Goal: Information Seeking & Learning: Learn about a topic

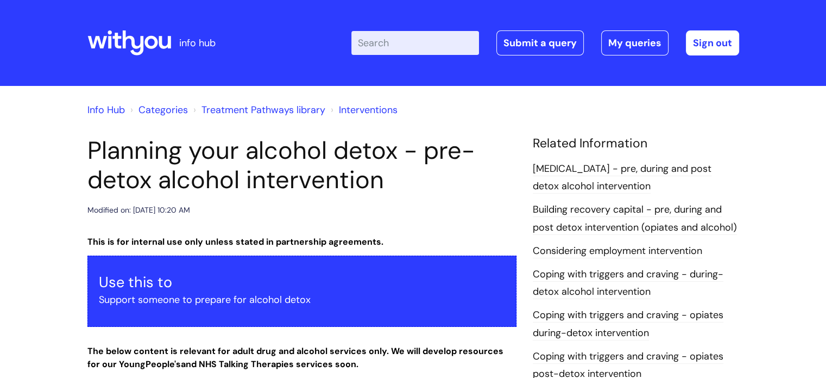
click at [269, 108] on link "Treatment Pathways library" at bounding box center [264, 109] width 124 height 13
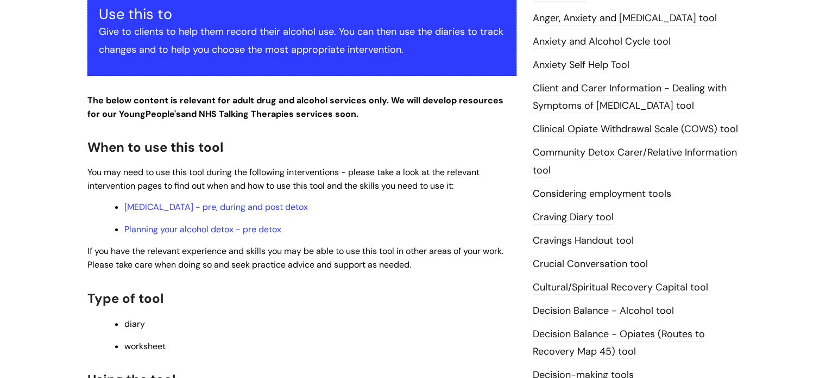
scroll to position [252, 0]
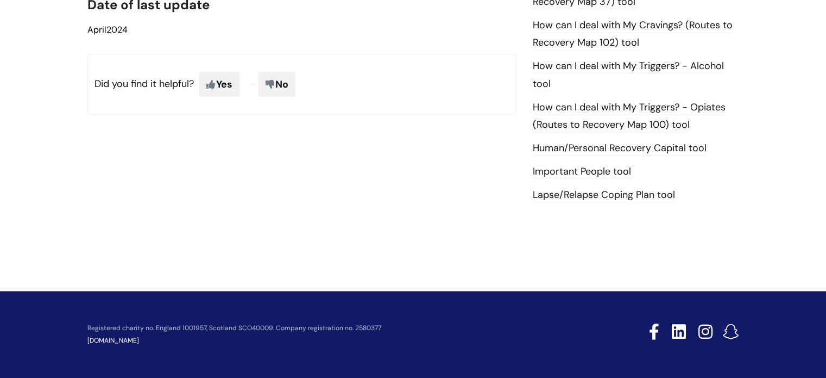
scroll to position [769, 0]
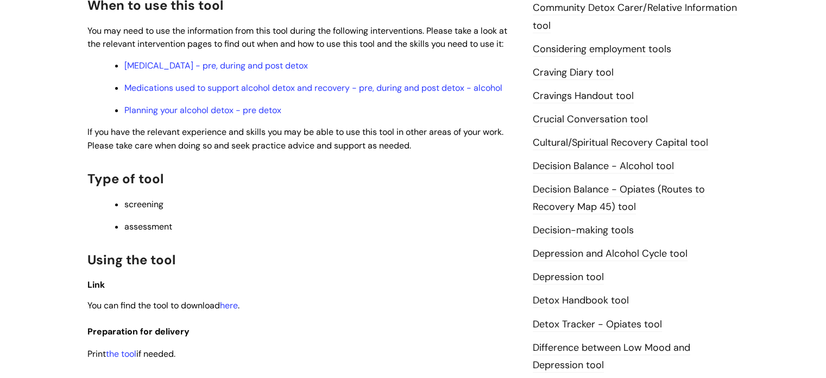
scroll to position [406, 0]
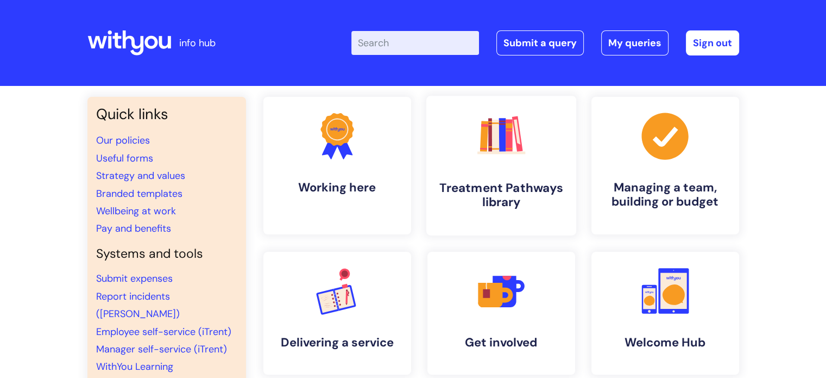
click at [530, 149] on link ".cls-1{fill:#f89b22;}.cls-1,.cls-2,.cls-3,.cls-4,.cls-5,.cls-6,.cls-7{stroke-wi…" at bounding box center [501, 166] width 150 height 140
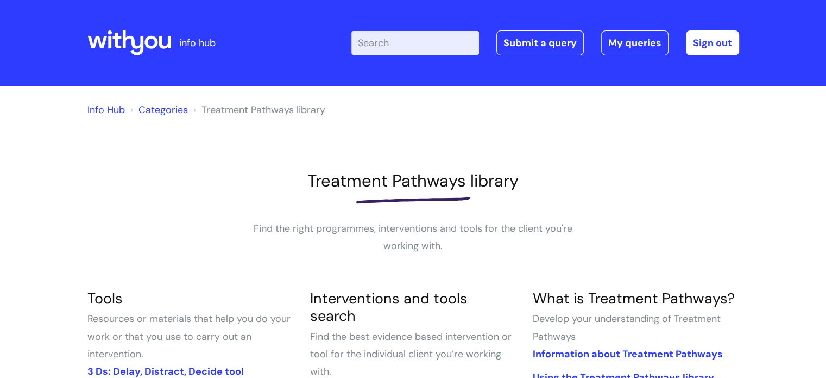
click at [422, 42] on input "Enter your search term here..." at bounding box center [416, 43] width 128 height 24
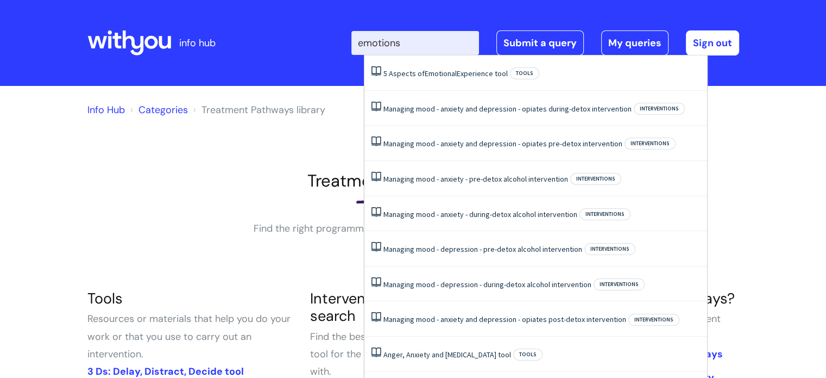
type input "emotions"
click button "Search" at bounding box center [0, 0] width 0 height 0
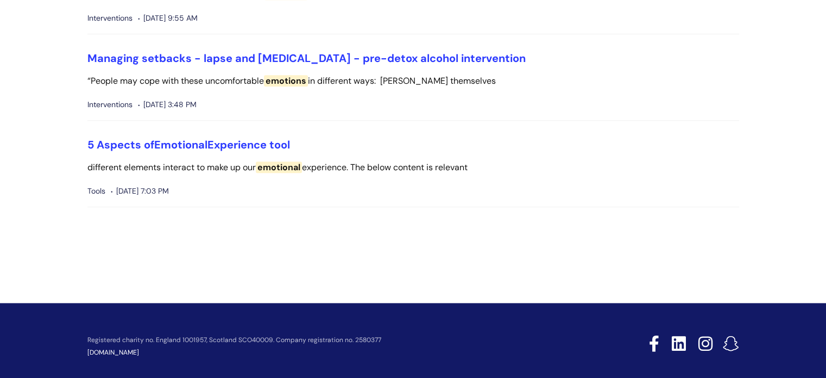
scroll to position [595, 0]
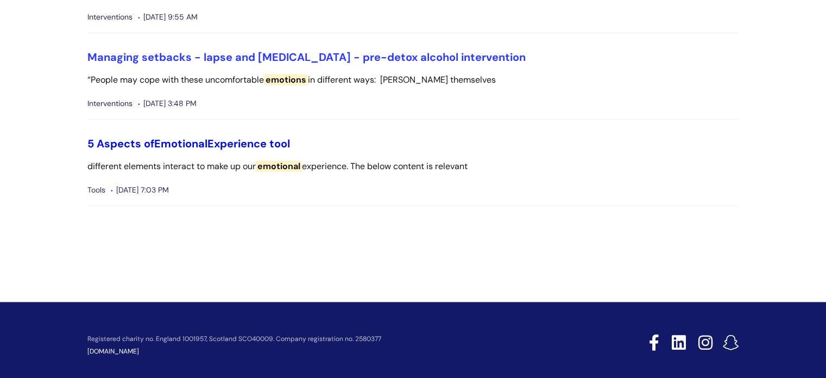
click at [239, 145] on link "5 Aspects of Emotional Experience tool" at bounding box center [188, 143] width 203 height 14
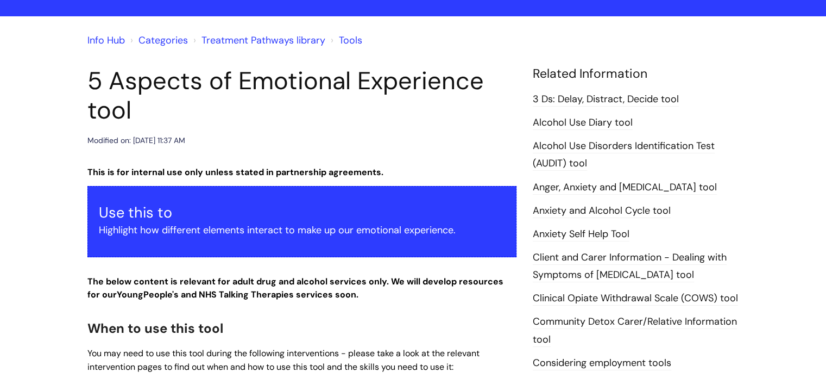
scroll to position [69, 0]
click at [583, 238] on link "Anxiety Self Help Tool" at bounding box center [581, 235] width 97 height 14
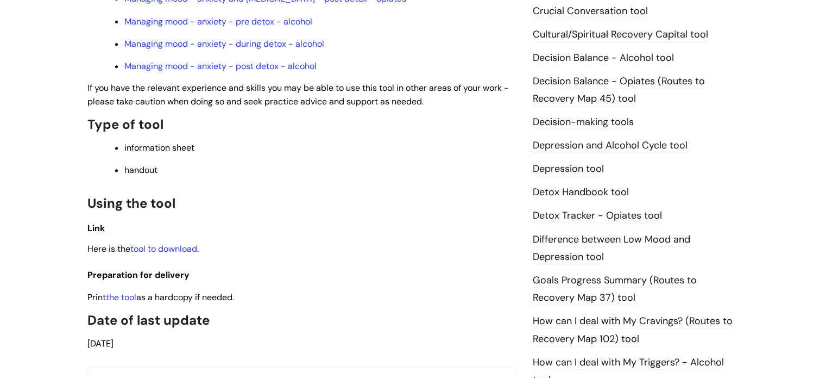
scroll to position [556, 0]
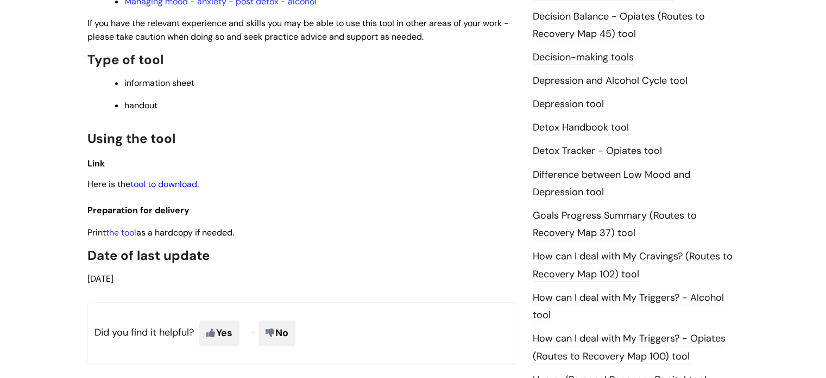
click at [170, 184] on link "tool to download" at bounding box center [163, 183] width 67 height 11
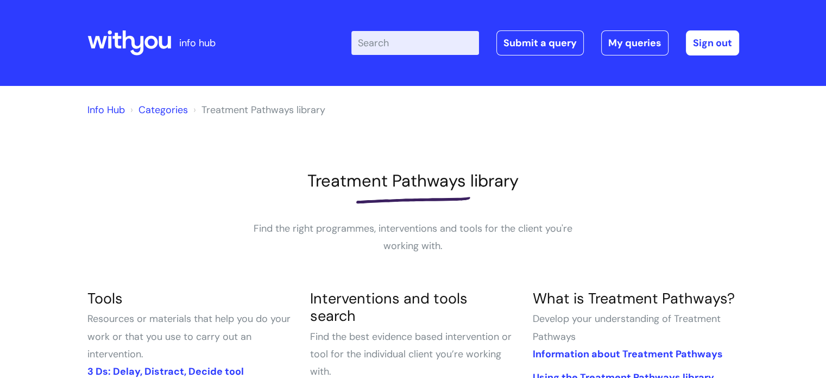
click at [434, 35] on input "Enter your search term here..." at bounding box center [416, 43] width 128 height 24
type input "triggers"
click button "Search" at bounding box center [0, 0] width 0 height 0
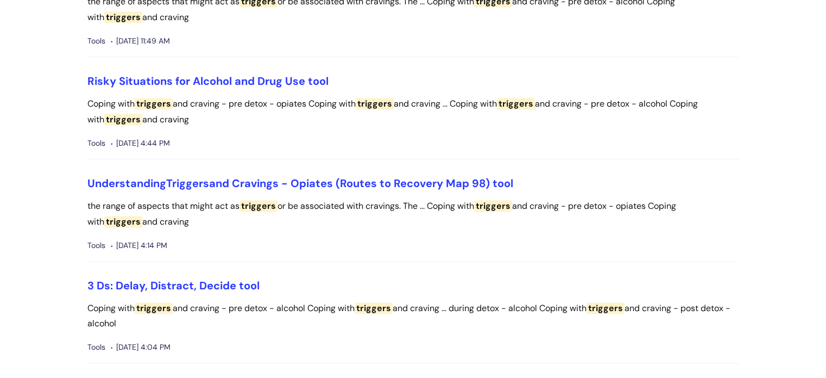
scroll to position [1497, 0]
